Goal: Find contact information: Find contact information

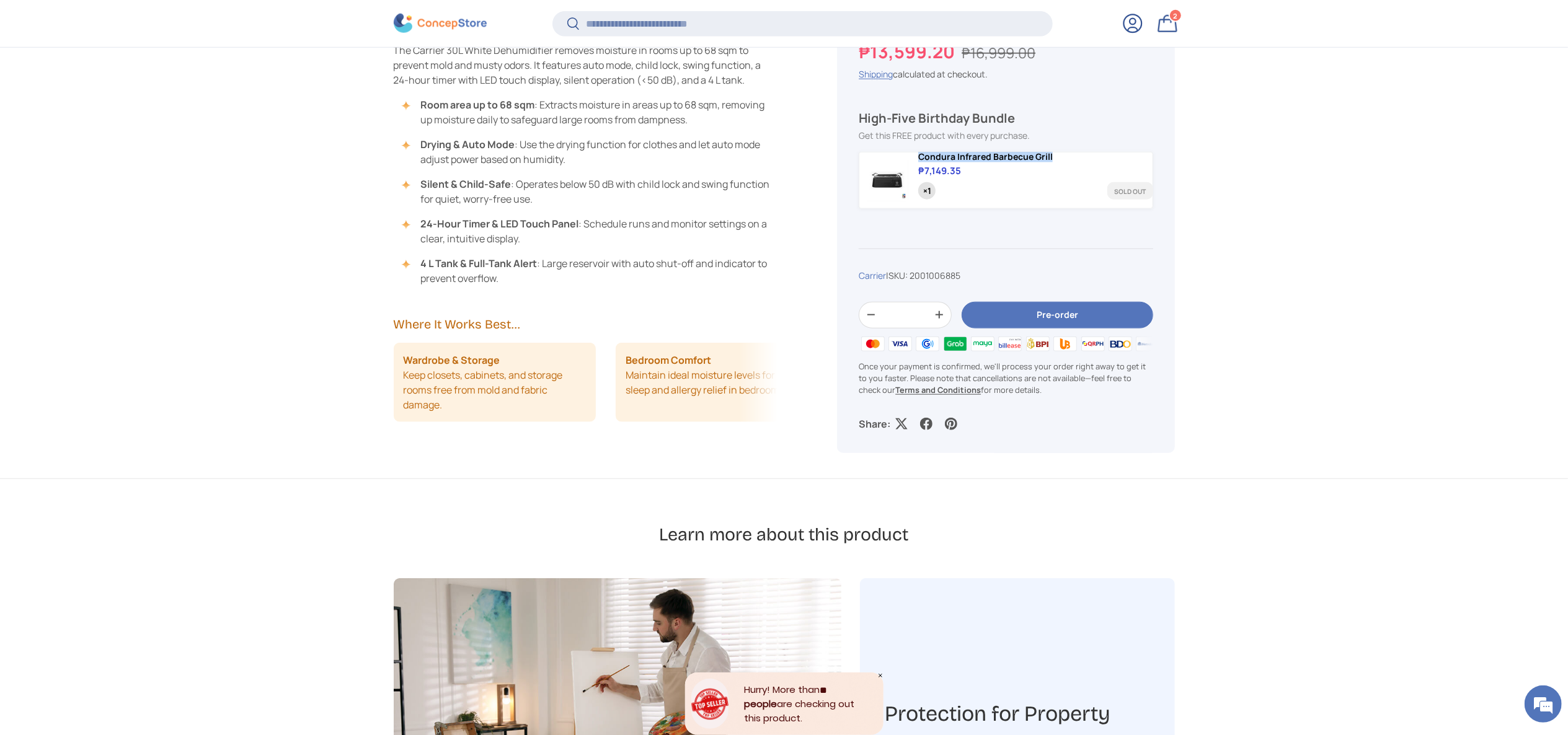
scroll to position [868, 0]
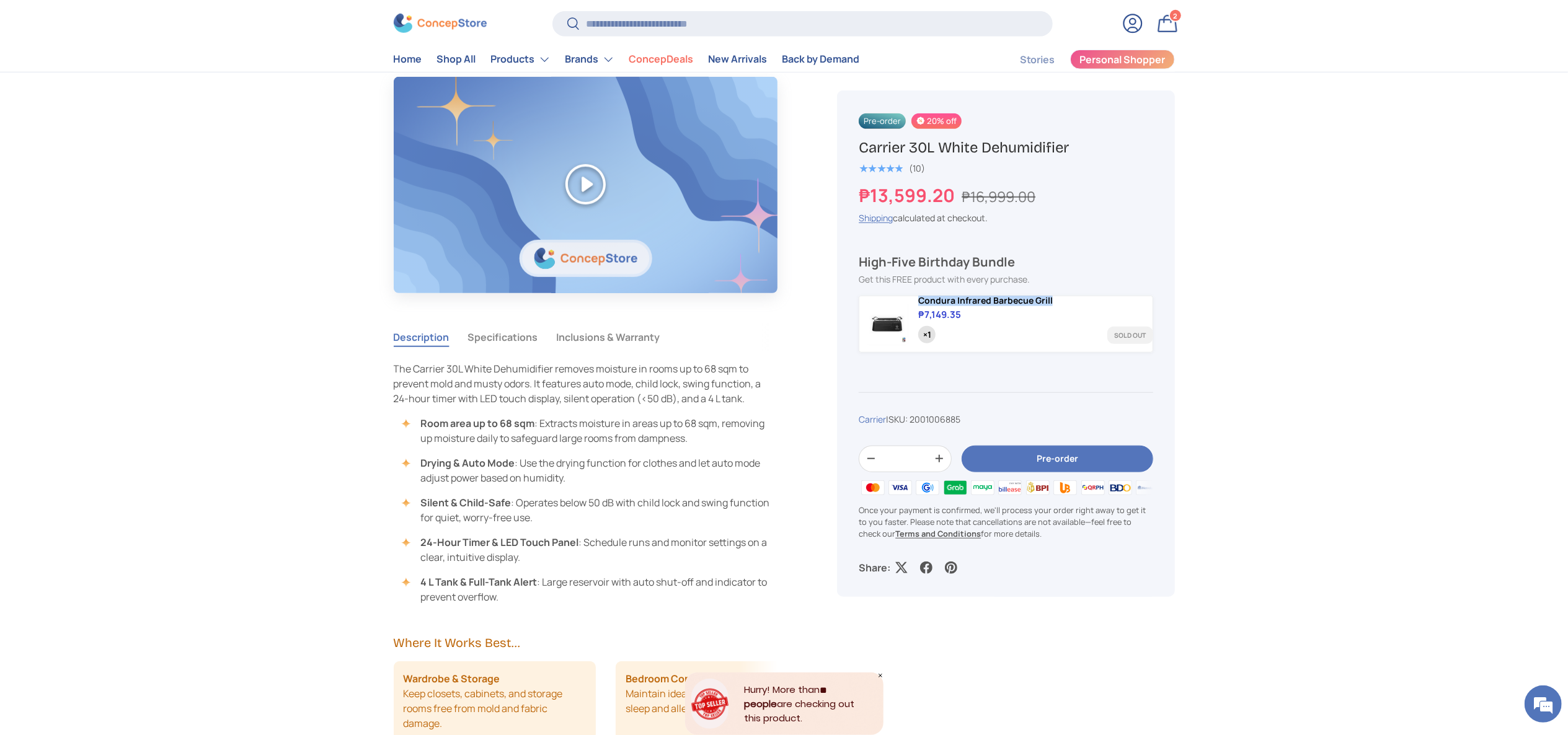
click at [452, 24] on img at bounding box center [440, 23] width 93 height 19
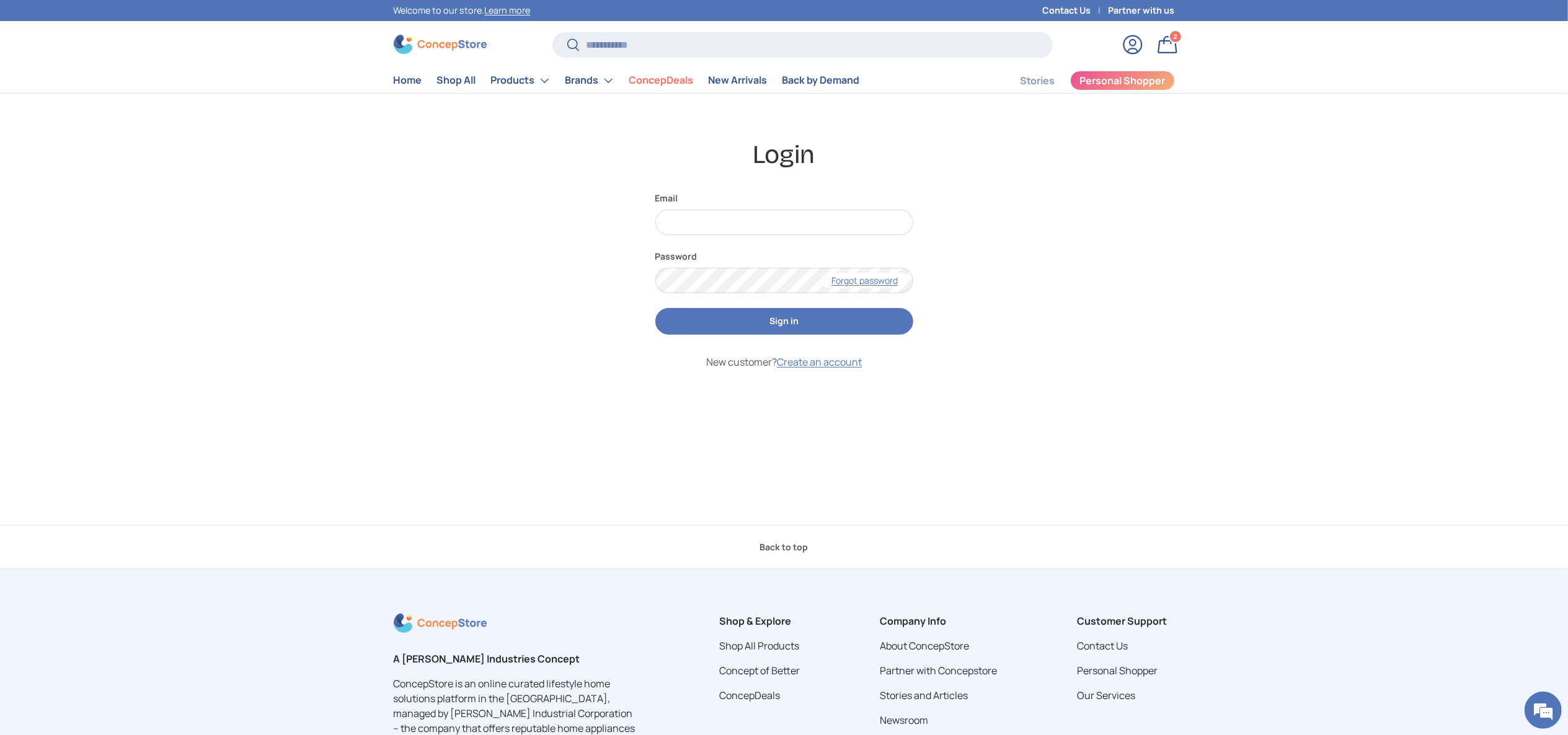
scroll to position [278, 0]
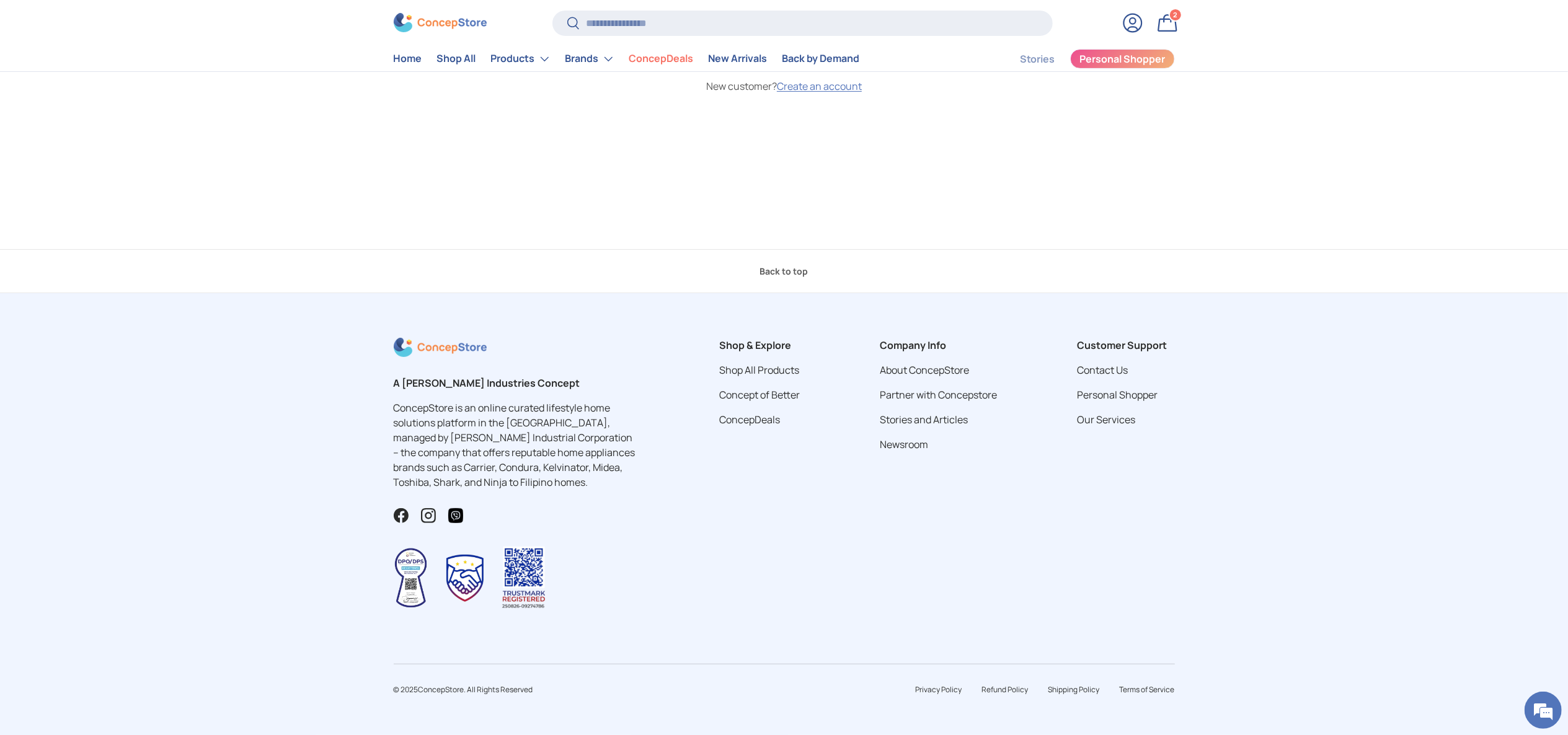
click at [415, 24] on img at bounding box center [440, 23] width 93 height 19
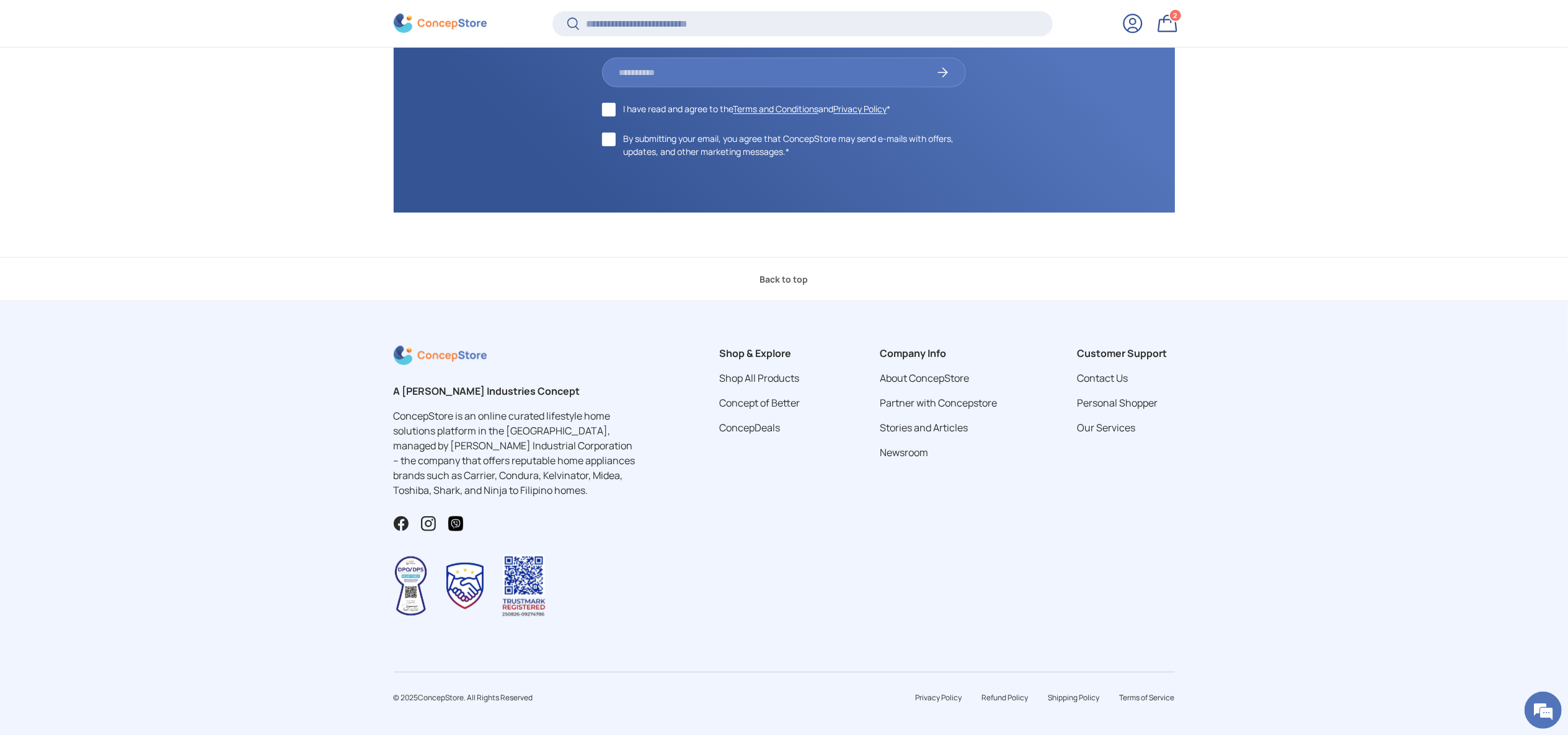
scroll to position [5325, 0]
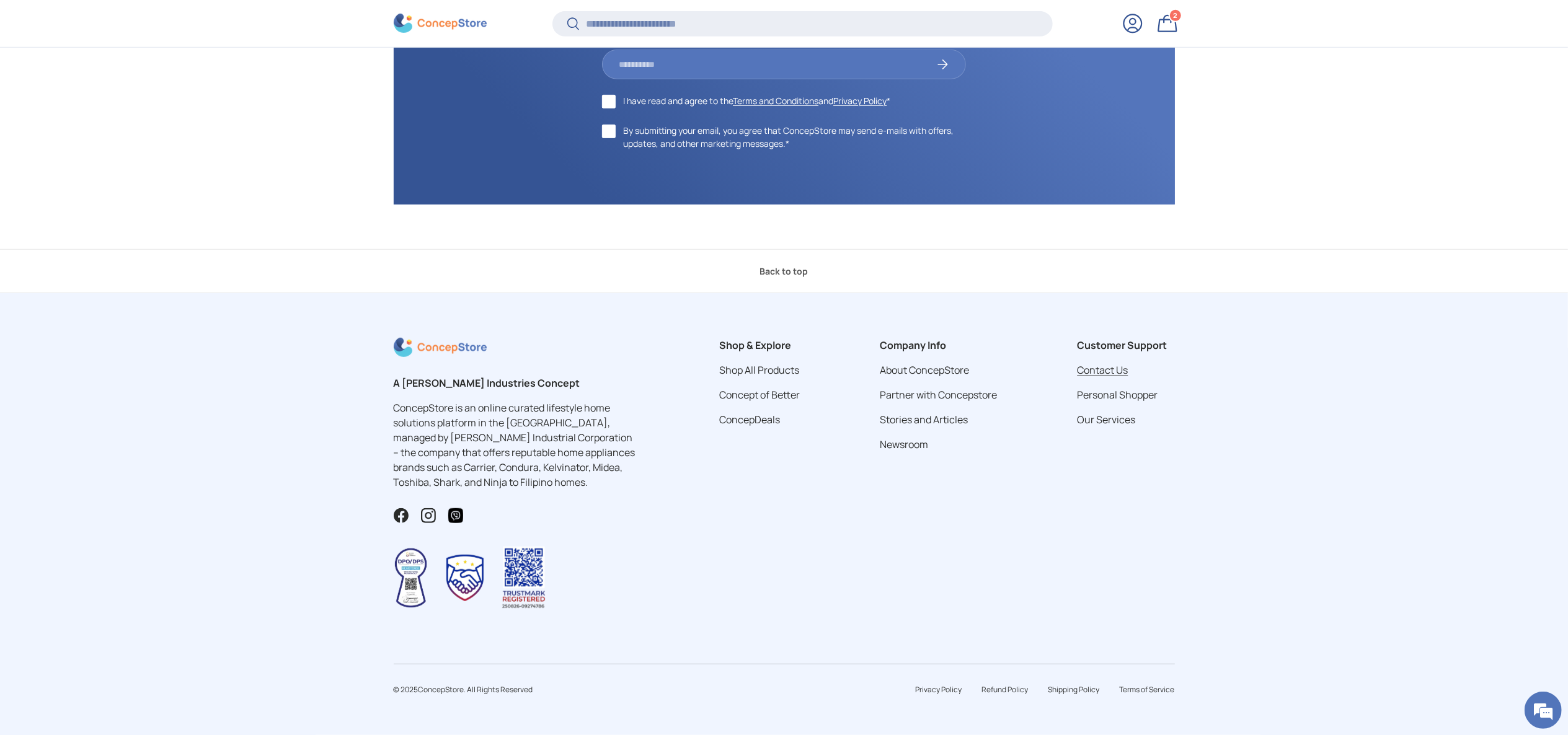
click at [1105, 372] on link "Contact Us" at bounding box center [1103, 370] width 51 height 13
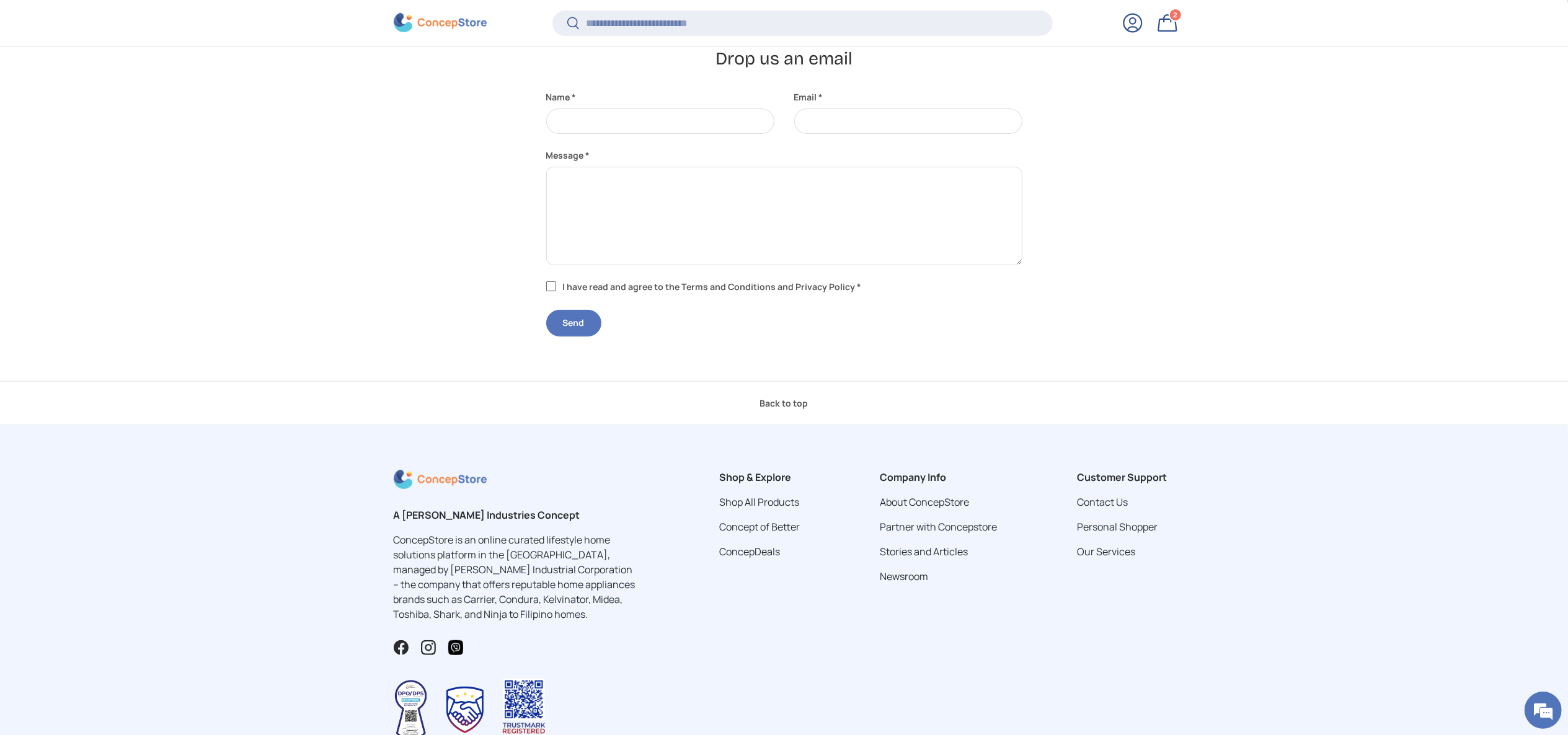
scroll to position [484, 0]
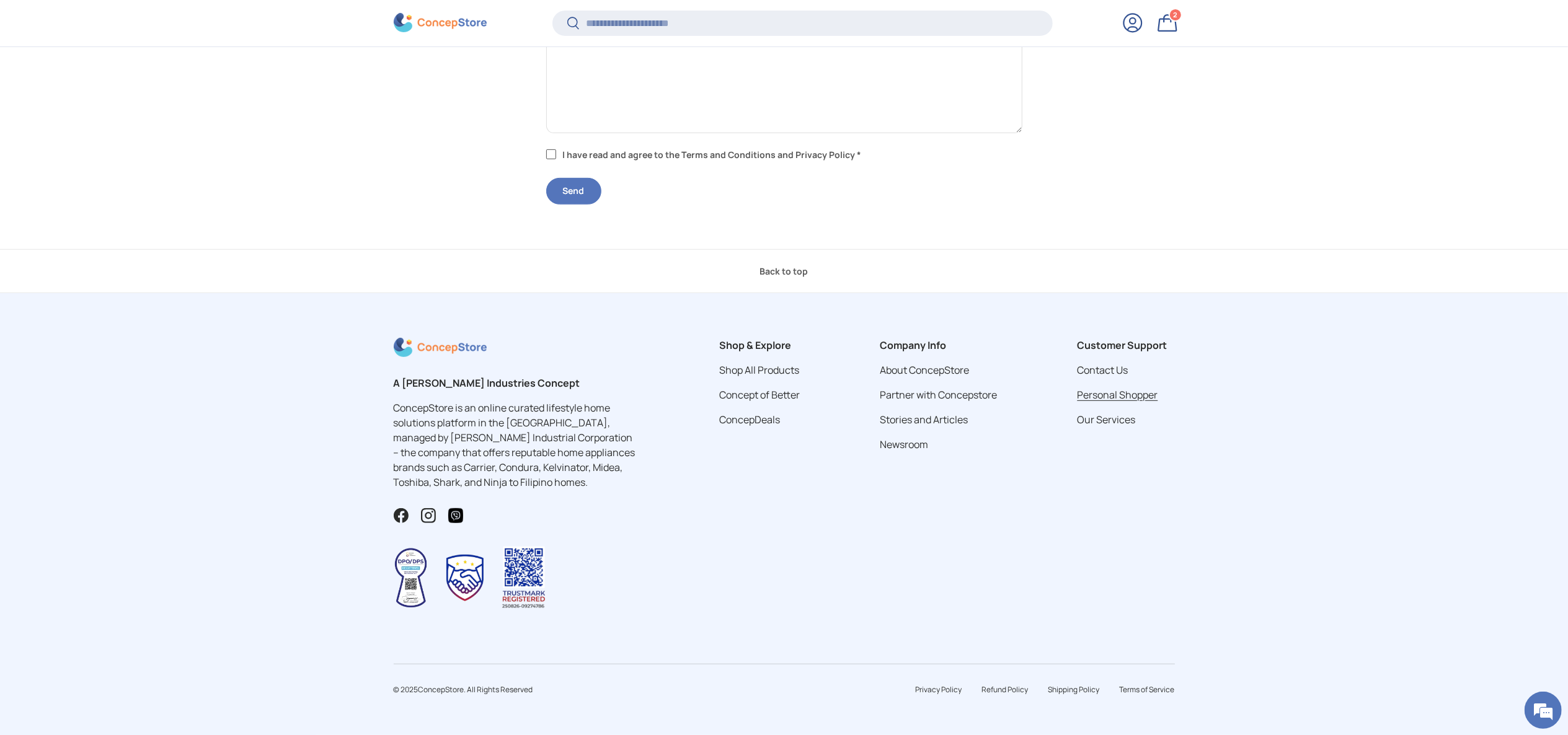
click at [1135, 391] on link "Personal Shopper" at bounding box center [1118, 394] width 81 height 13
